Goal: Task Accomplishment & Management: Complete application form

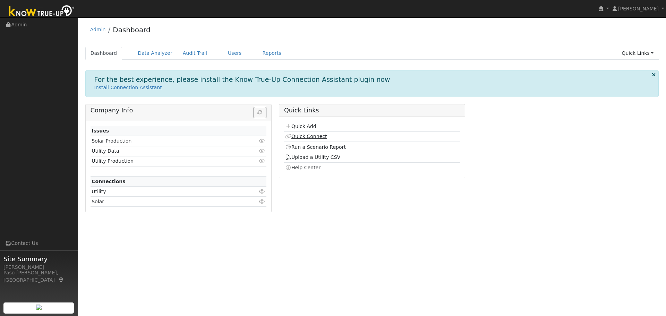
click at [299, 135] on link "Quick Connect" at bounding box center [306, 137] width 42 height 6
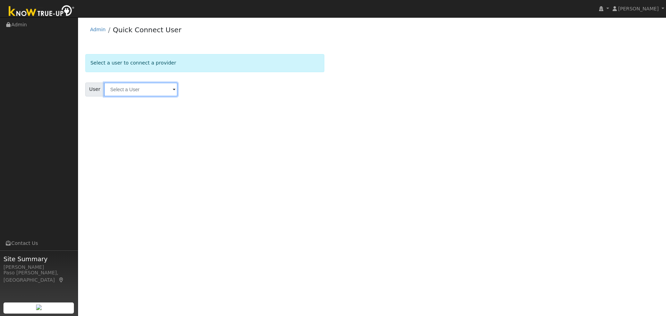
click at [123, 93] on input "text" at bounding box center [141, 90] width 74 height 14
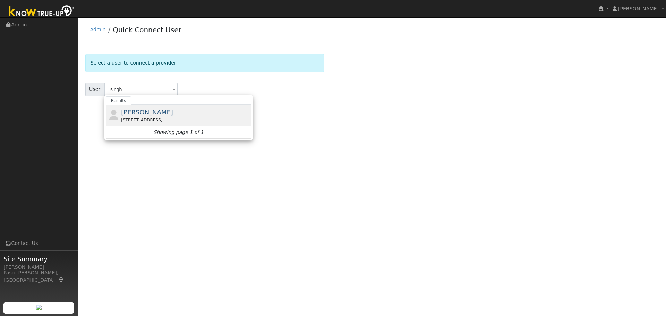
click at [133, 119] on div "[STREET_ADDRESS]" at bounding box center [185, 120] width 129 height 6
type input "[PERSON_NAME]"
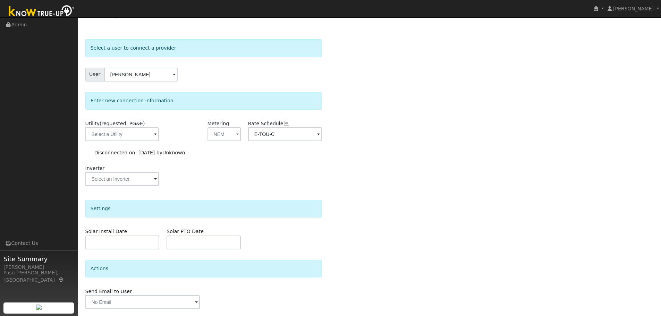
scroll to position [2, 0]
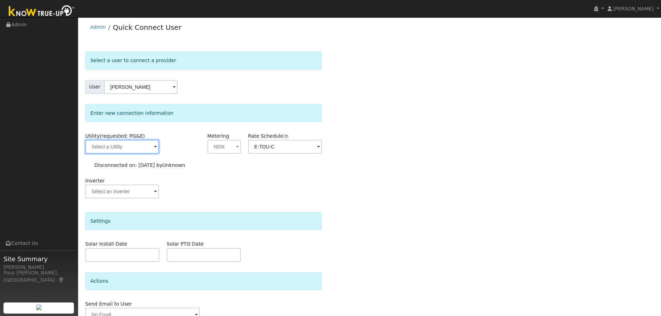
click at [152, 150] on input "text" at bounding box center [122, 147] width 74 height 14
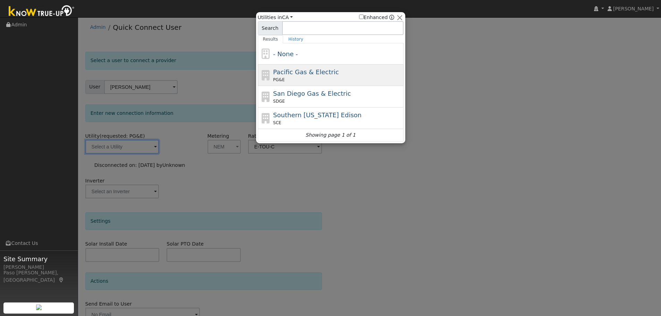
click at [273, 74] on span "Pacific Gas & Electric" at bounding box center [306, 71] width 66 height 7
type input "PG&E"
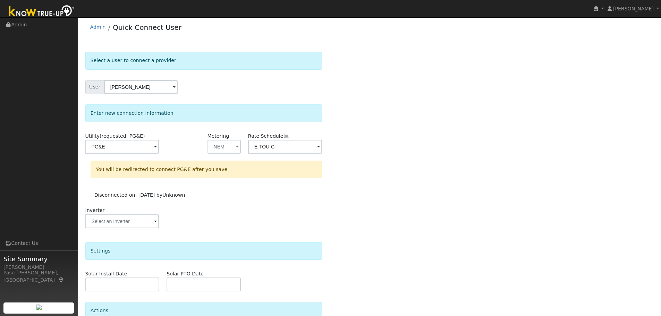
click at [414, 175] on div "Select a user to connect a provider User [PERSON_NAME] Account Default Account …" at bounding box center [369, 214] width 569 height 325
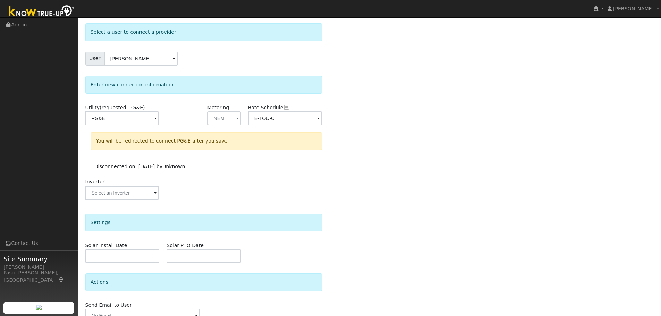
scroll to position [67, 0]
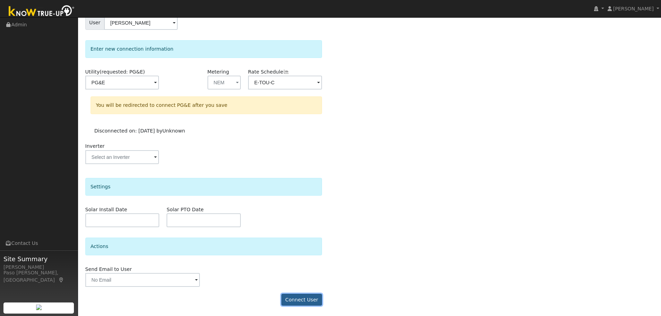
click at [295, 300] on button "Connect User" at bounding box center [301, 300] width 41 height 12
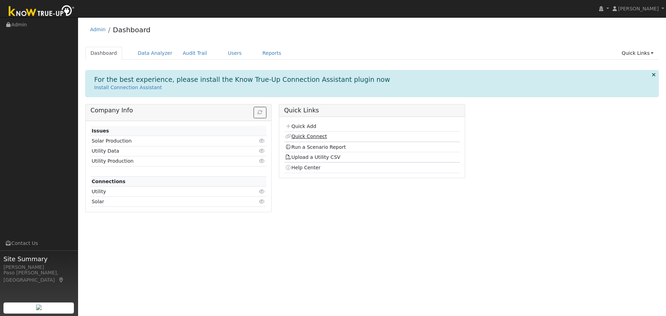
click at [297, 135] on link "Quick Connect" at bounding box center [306, 137] width 42 height 6
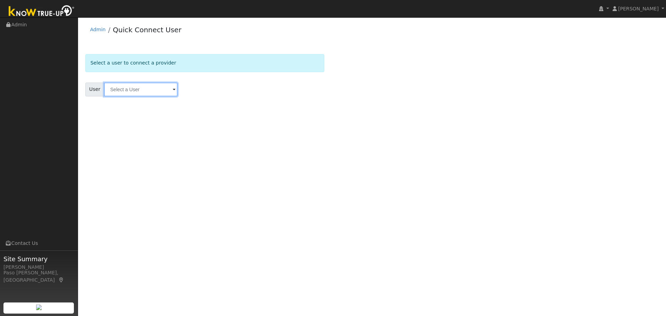
click at [158, 94] on input "text" at bounding box center [141, 90] width 74 height 14
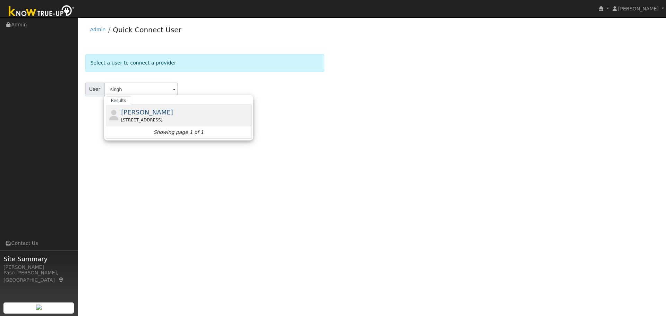
click at [143, 111] on span "[PERSON_NAME]" at bounding box center [147, 112] width 52 height 7
type input "[PERSON_NAME]"
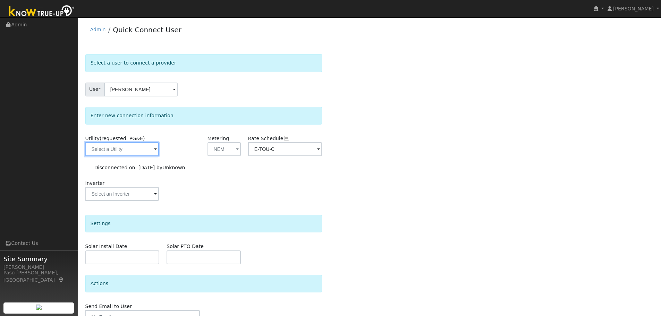
click at [125, 149] on input "text" at bounding box center [122, 149] width 74 height 14
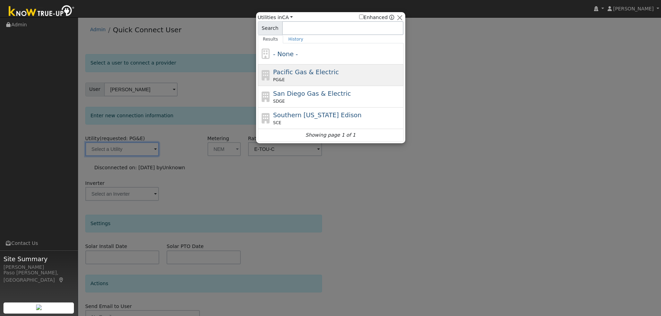
click at [330, 75] on div "Pacific Gas & Electric PG&E" at bounding box center [337, 75] width 129 height 16
type input "PG&E"
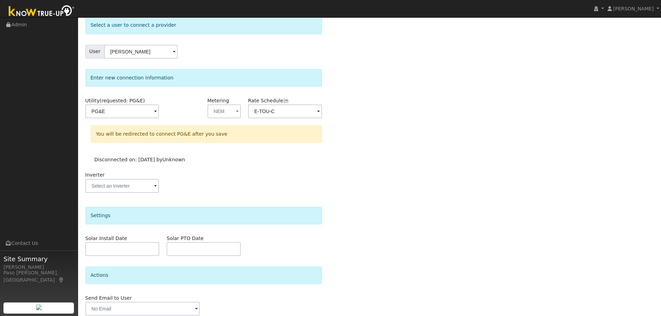
scroll to position [67, 0]
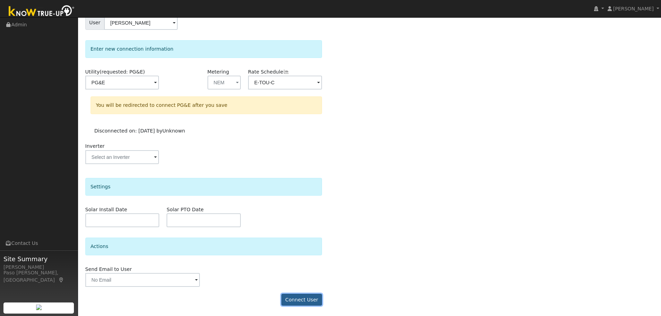
click at [308, 297] on button "Connect User" at bounding box center [301, 300] width 41 height 12
